Goal: Transaction & Acquisition: Book appointment/travel/reservation

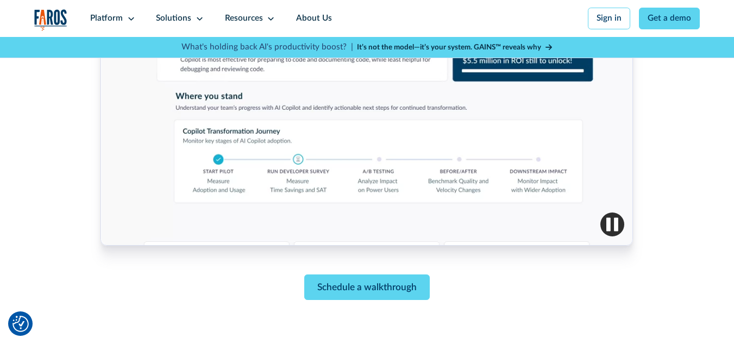
scroll to position [507, 0]
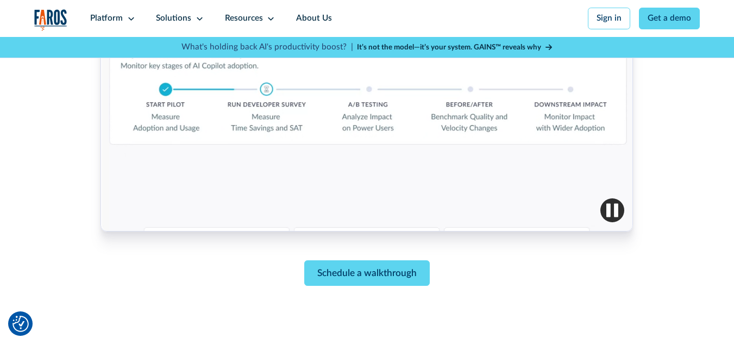
click at [614, 208] on img "button" at bounding box center [612, 210] width 24 height 24
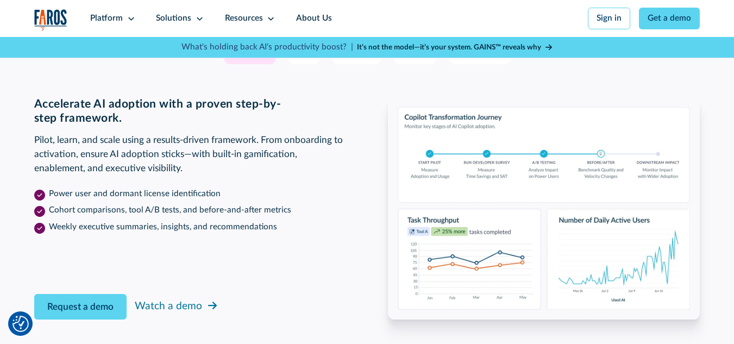
scroll to position [1738, 0]
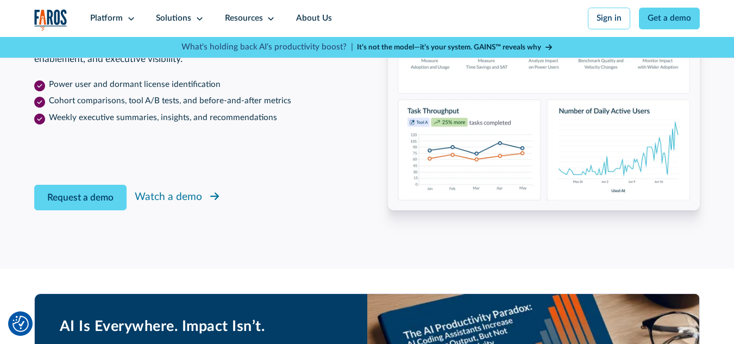
click at [203, 207] on link "Watch a demo" at bounding box center [178, 198] width 86 height 20
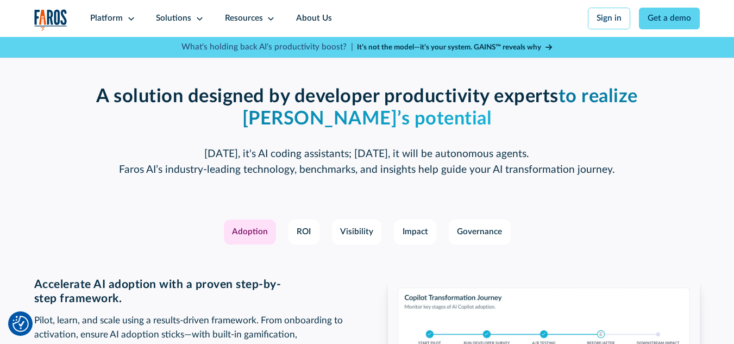
scroll to position [1484, 0]
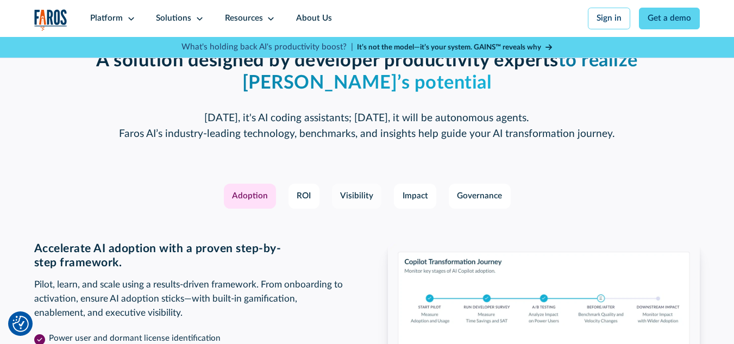
click at [360, 203] on div "Visibility" at bounding box center [356, 196] width 33 height 12
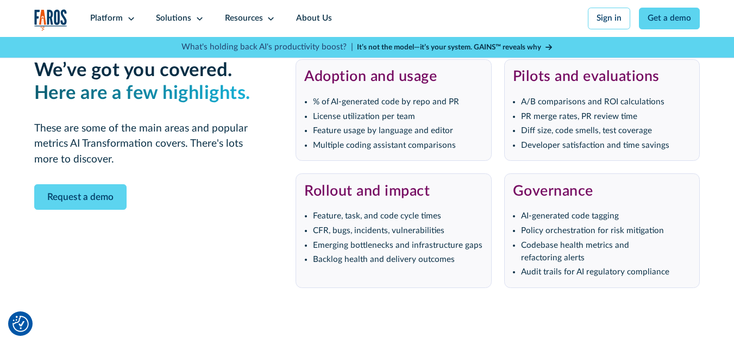
scroll to position [2244, 0]
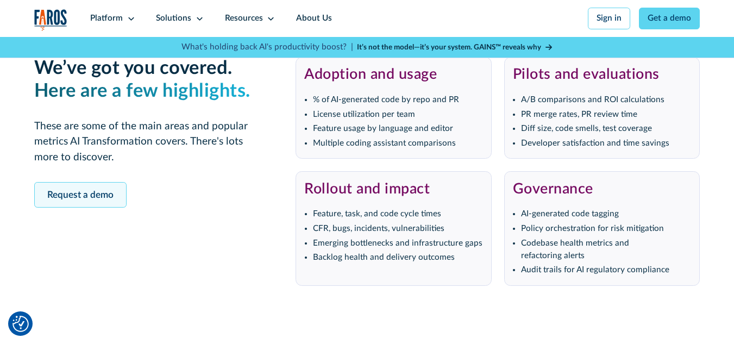
click at [111, 207] on link "Request a demo" at bounding box center [80, 195] width 92 height 26
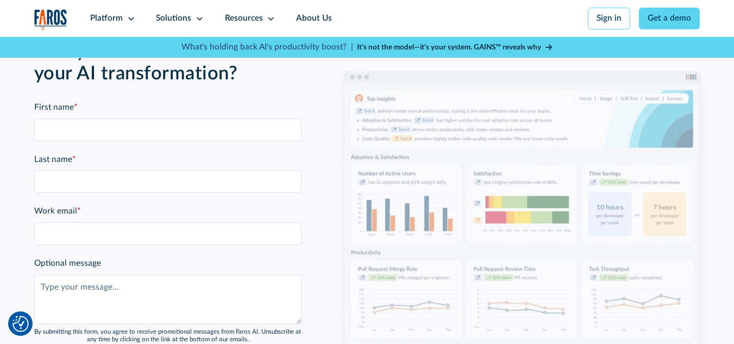
scroll to position [2594, 0]
